Goal: Task Accomplishment & Management: Complete application form

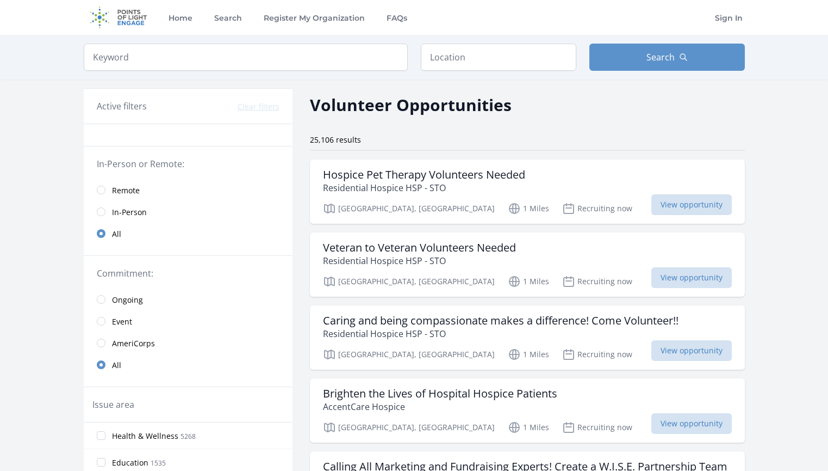
click at [123, 186] on span "Remote" at bounding box center [126, 190] width 28 height 11
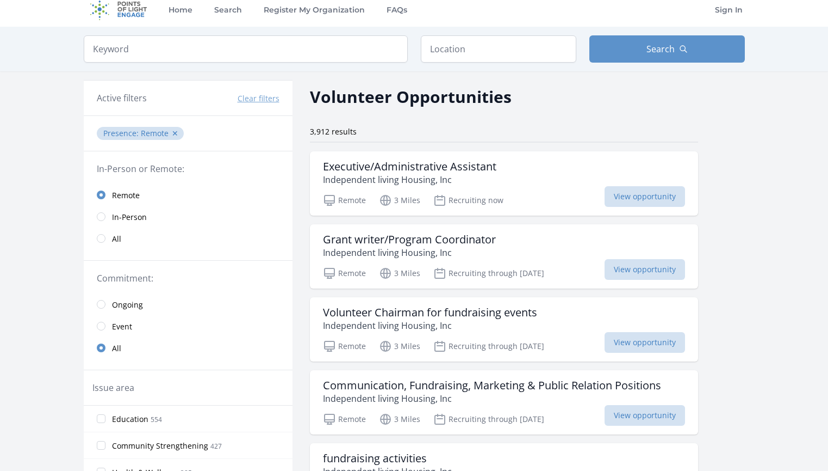
scroll to position [9, 0]
click at [459, 170] on h3 "Executive/Administrative Assistant" at bounding box center [410, 165] width 174 height 13
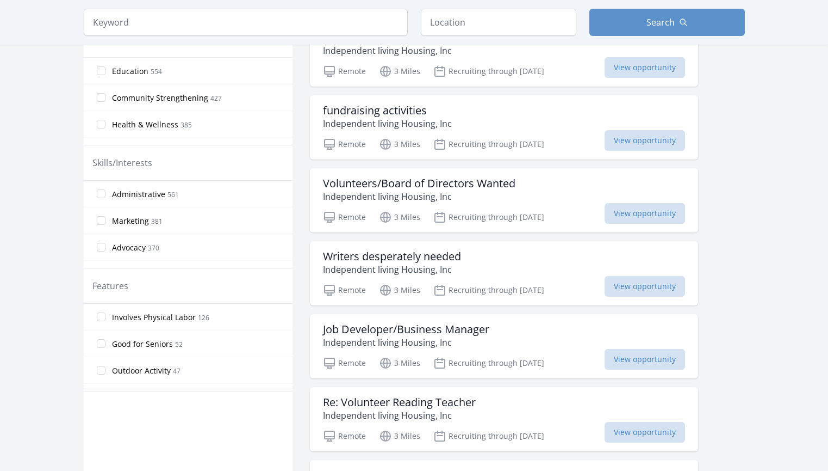
scroll to position [358, 0]
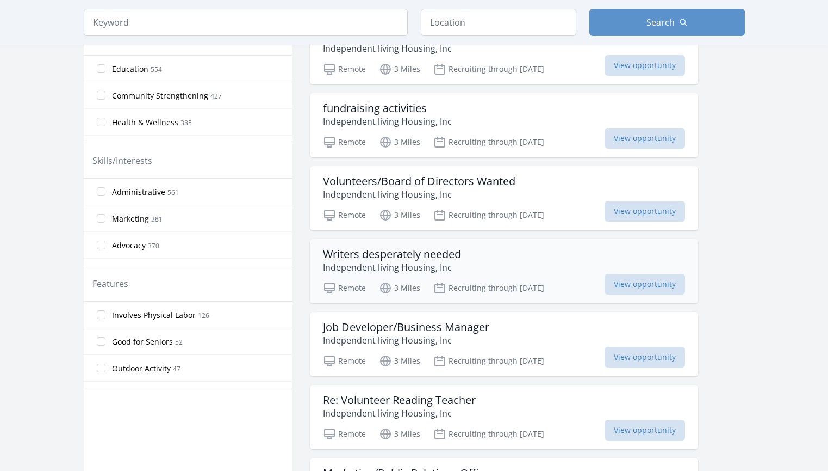
click at [415, 251] on h3 "Writers desperately needed" at bounding box center [392, 254] width 138 height 13
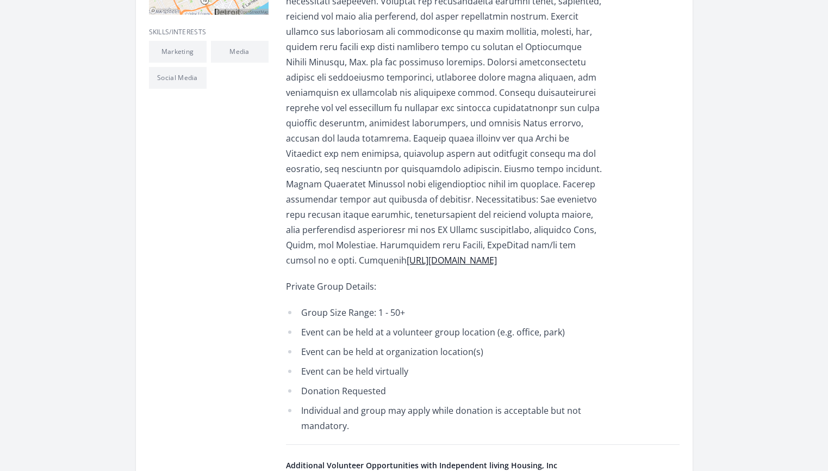
scroll to position [397, 0]
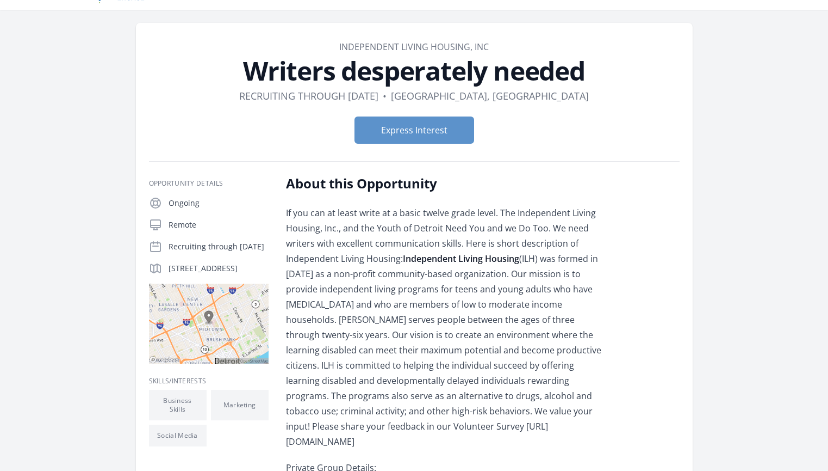
scroll to position [24, 0]
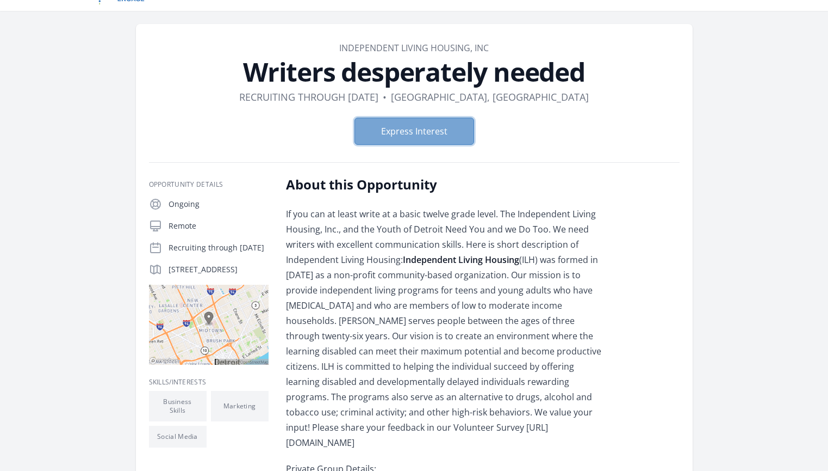
click at [440, 135] on button "Express Interest" at bounding box center [415, 130] width 120 height 27
